Goal: Transaction & Acquisition: Purchase product/service

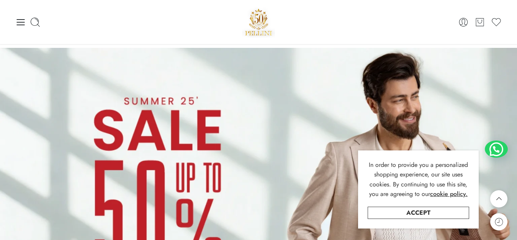
scroll to position [449, 0]
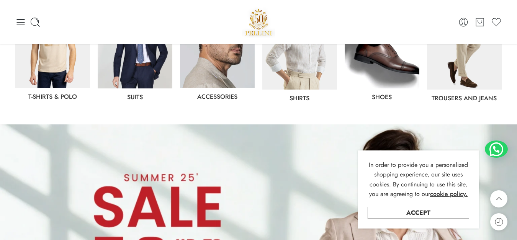
click at [222, 92] on link "Accessories" at bounding box center [217, 96] width 40 height 9
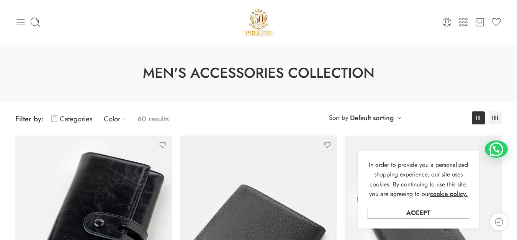
click at [20, 20] on icon at bounding box center [20, 22] width 11 height 11
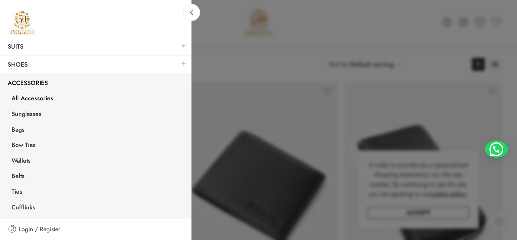
scroll to position [102, 0]
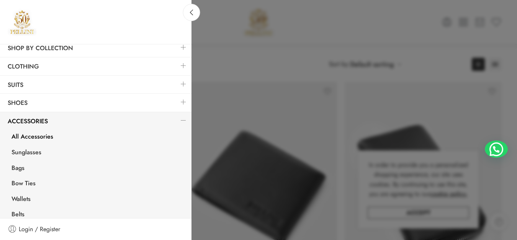
click at [27, 138] on link "All Accessories" at bounding box center [98, 138] width 188 height 16
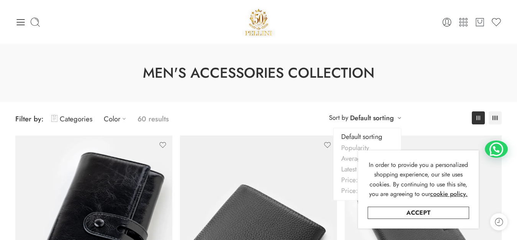
click at [397, 117] on div "**********" at bounding box center [365, 117] width 80 height 13
click at [423, 215] on link "Accept" at bounding box center [418, 213] width 101 height 12
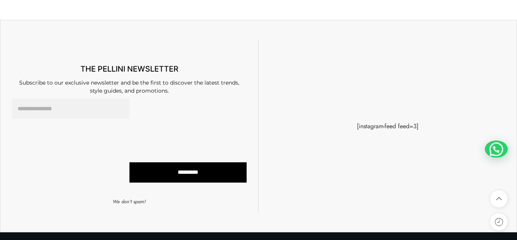
scroll to position [5087, 0]
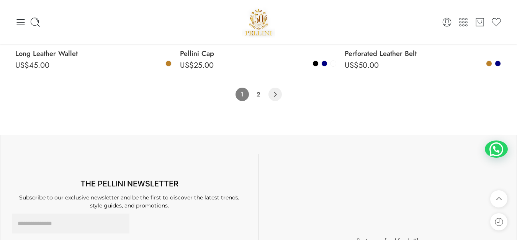
click at [276, 94] on icon "Product Pagination" at bounding box center [275, 94] width 3 height 5
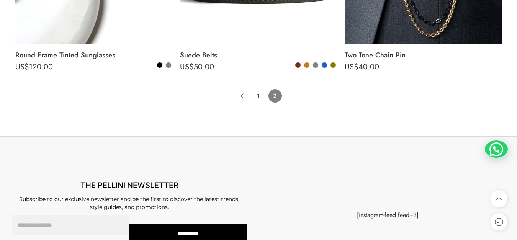
scroll to position [596, 0]
